Goal: Information Seeking & Learning: Understand process/instructions

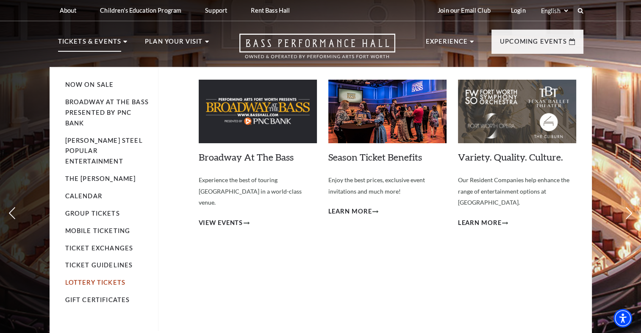
click at [108, 279] on link "Lottery Tickets" at bounding box center [95, 282] width 61 height 7
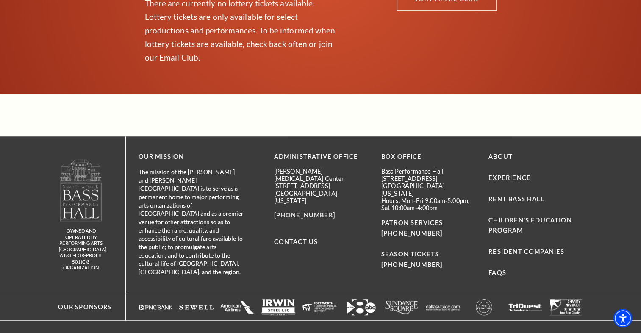
scroll to position [581, 0]
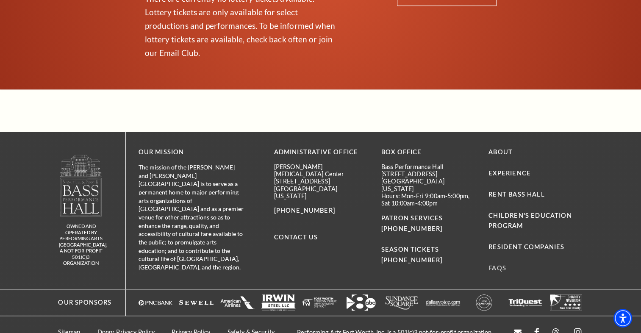
click at [501, 264] on link "FAQs" at bounding box center [497, 267] width 18 height 7
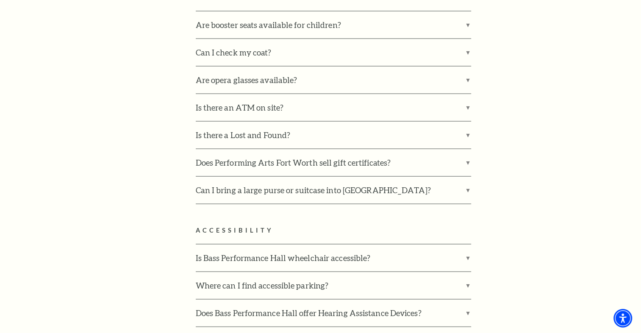
scroll to position [2319, 0]
